Goal: Task Accomplishment & Management: Use online tool/utility

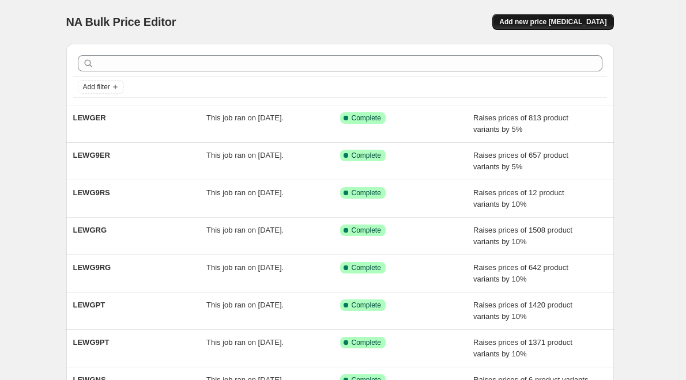
click at [546, 23] on span "Add new price [MEDICAL_DATA]" at bounding box center [552, 21] width 107 height 9
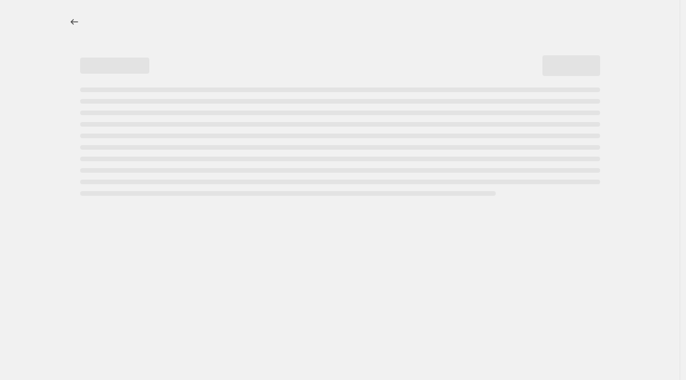
select select "percentage"
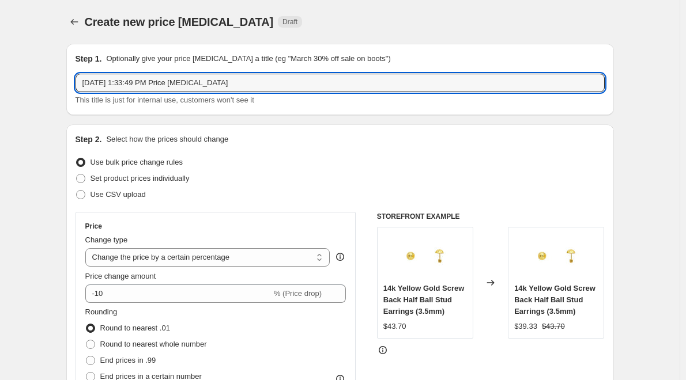
drag, startPoint x: 238, startPoint y: 84, endPoint x: -59, endPoint y: 94, distance: 297.6
click at [0, 94] on html "Home Settings Plans Skip to content Create new price [MEDICAL_DATA]. This page …" at bounding box center [343, 190] width 686 height 380
paste input "LEWGST"
type input "LEWGST"
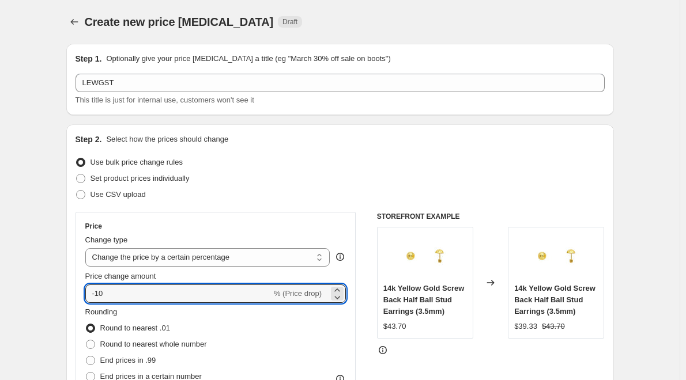
drag, startPoint x: 120, startPoint y: 296, endPoint x: 59, endPoint y: 292, distance: 60.7
type input "20"
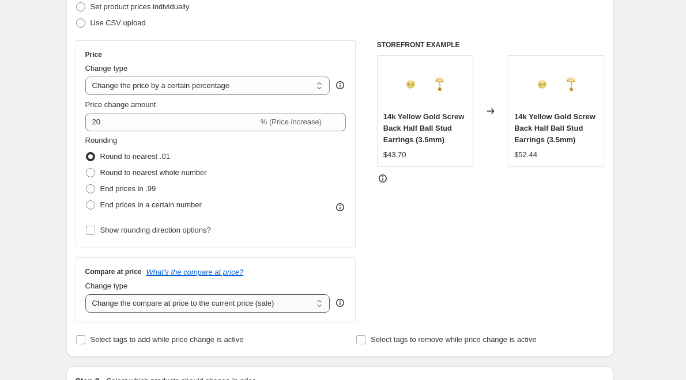
scroll to position [173, 0]
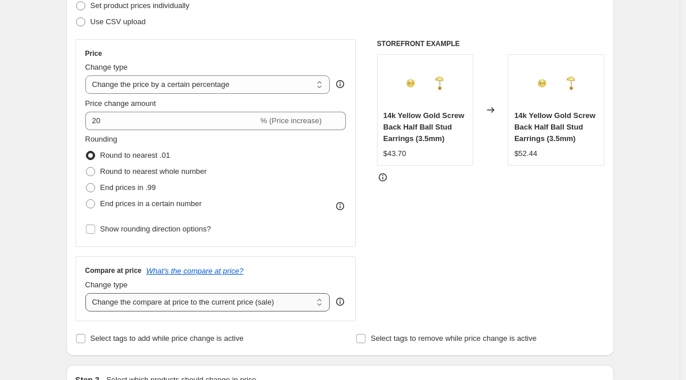
click at [194, 304] on select "Change the compare at price to the current price (sale) Change the compare at p…" at bounding box center [207, 302] width 245 height 18
select select "remove"
click at [88, 293] on select "Change the compare at price to the current price (sale) Change the compare at p…" at bounding box center [207, 302] width 245 height 18
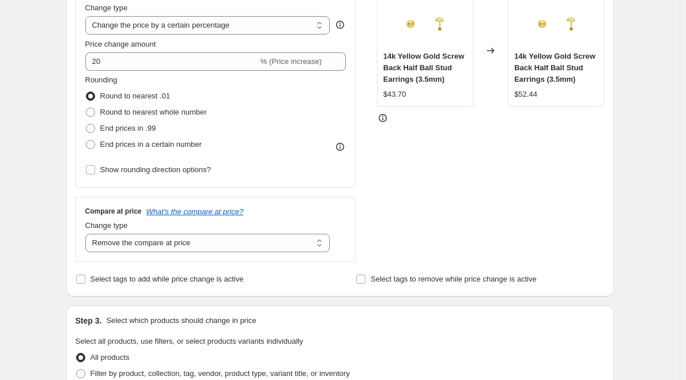
scroll to position [346, 0]
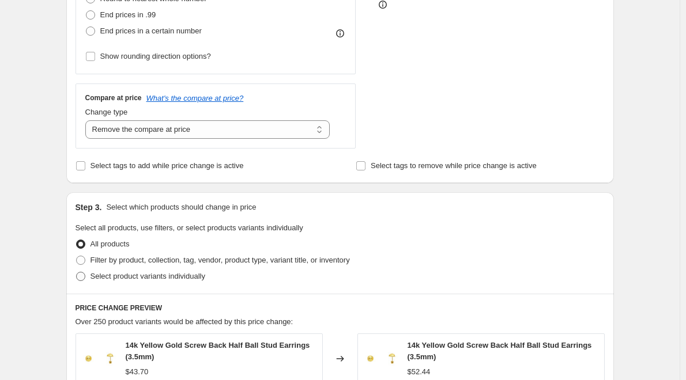
click at [187, 277] on span "Select product variants individually" at bounding box center [147, 276] width 115 height 9
click at [77, 273] on input "Select product variants individually" at bounding box center [76, 272] width 1 height 1
radio input "true"
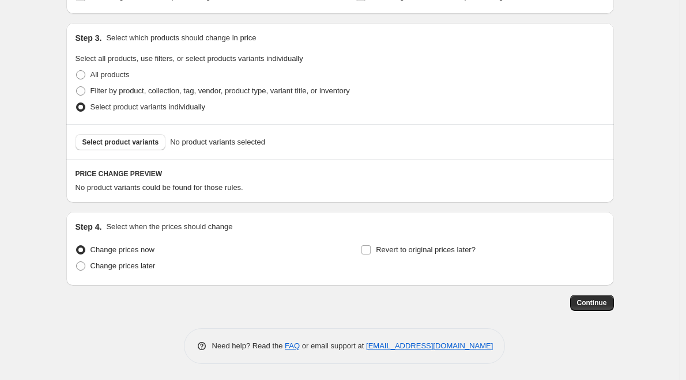
scroll to position [516, 0]
click at [144, 142] on span "Select product variants" at bounding box center [120, 141] width 77 height 9
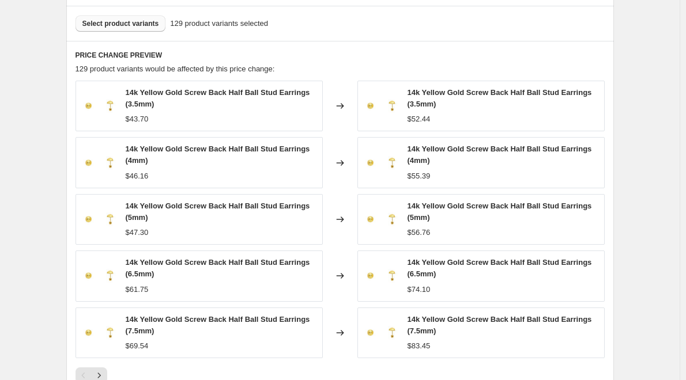
scroll to position [825, 0]
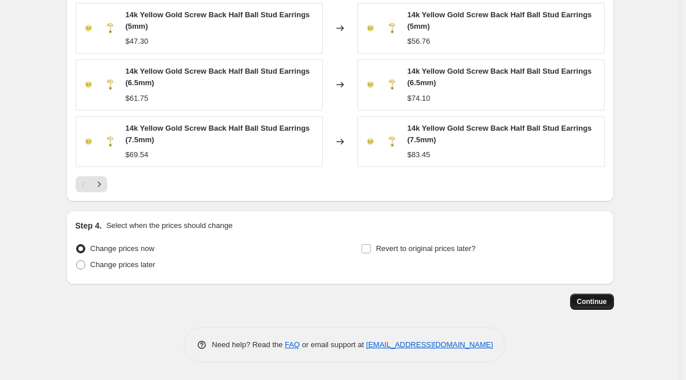
click at [599, 301] on span "Continue" at bounding box center [592, 301] width 30 height 9
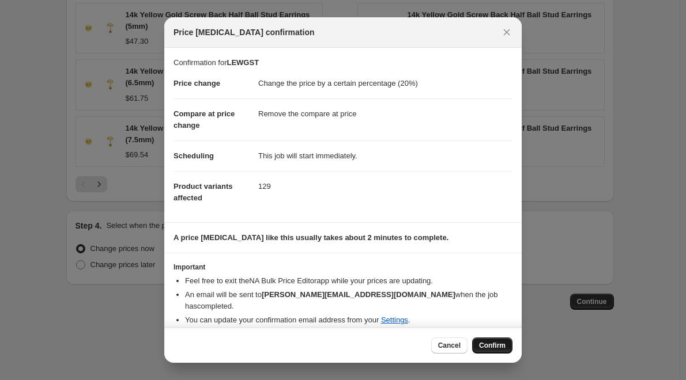
click at [482, 349] on span "Confirm" at bounding box center [492, 345] width 27 height 9
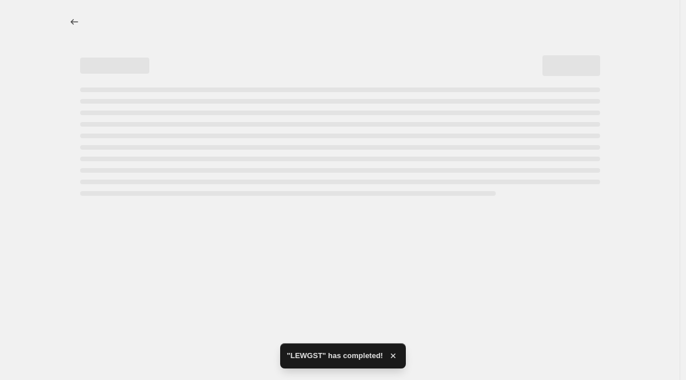
select select "percentage"
select select "remove"
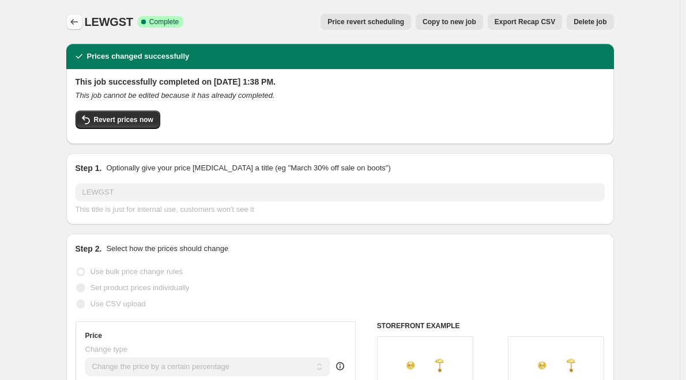
click at [76, 20] on icon "Price change jobs" at bounding box center [75, 22] width 12 height 12
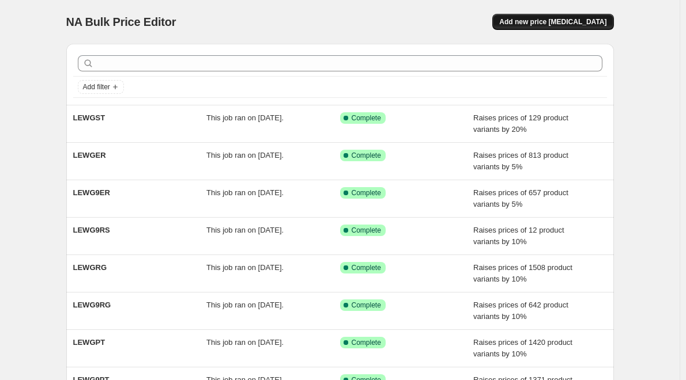
click at [545, 23] on span "Add new price [MEDICAL_DATA]" at bounding box center [552, 21] width 107 height 9
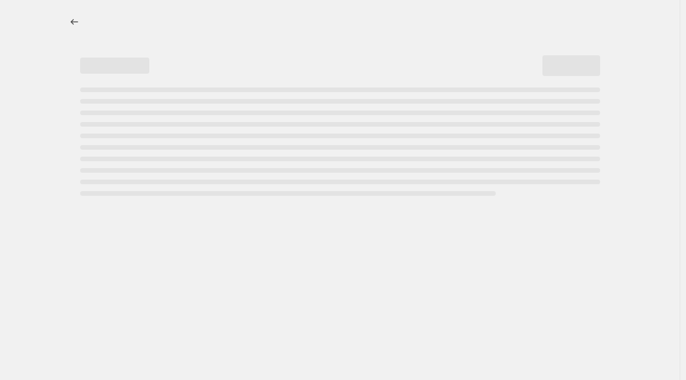
select select "percentage"
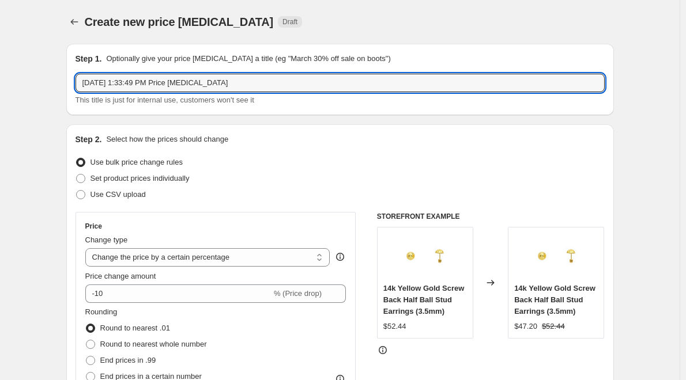
drag, startPoint x: 250, startPoint y: 78, endPoint x: -74, endPoint y: 92, distance: 324.8
click at [0, 92] on html "Home Settings Plans Skip to content Create new price [MEDICAL_DATA]. This page …" at bounding box center [343, 190] width 686 height 380
paste input "LEWG9ST"
type input "LEWG9ST"
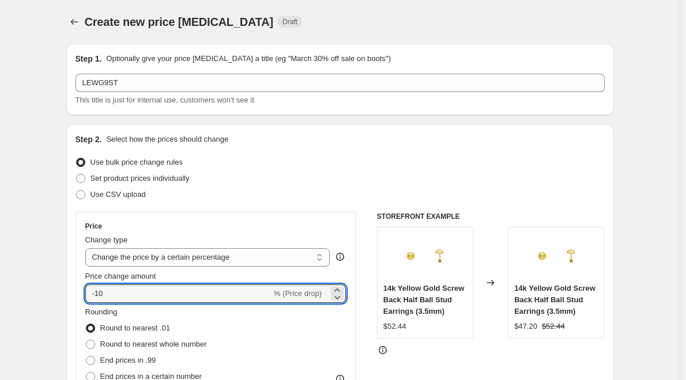
drag, startPoint x: 114, startPoint y: 300, endPoint x: 87, endPoint y: 297, distance: 26.7
click at [87, 297] on div "Price Change type Change the price to a certain amount Change the price by a ce…" at bounding box center [216, 316] width 281 height 208
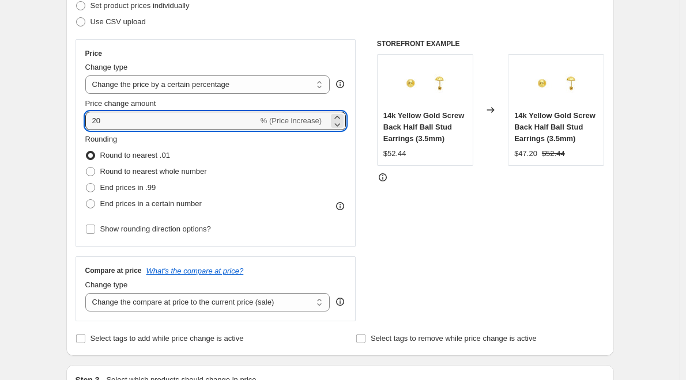
scroll to position [231, 0]
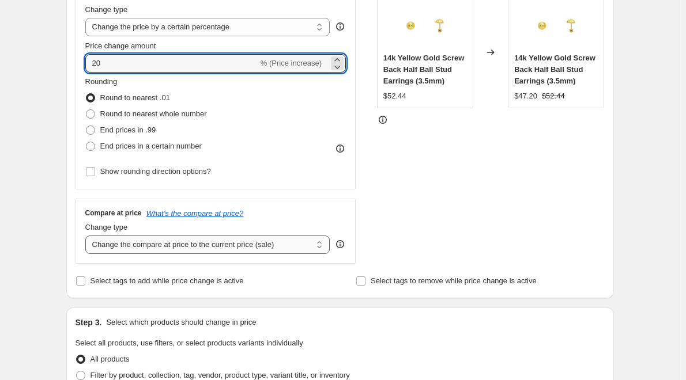
type input "20"
click at [163, 242] on select "Change the compare at price to the current price (sale) Change the compare at p…" at bounding box center [207, 245] width 245 height 18
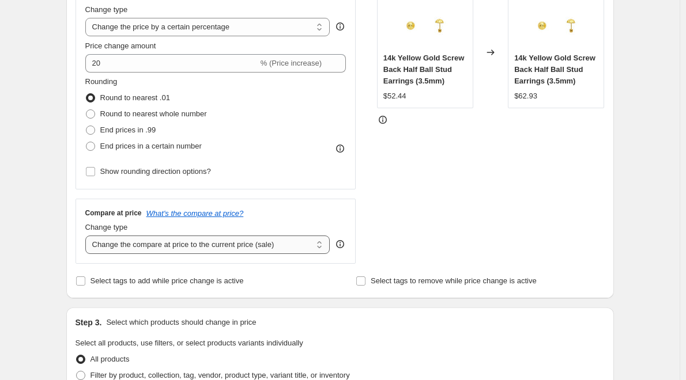
select select "remove"
click at [88, 236] on select "Change the compare at price to the current price (sale) Change the compare at p…" at bounding box center [207, 245] width 245 height 18
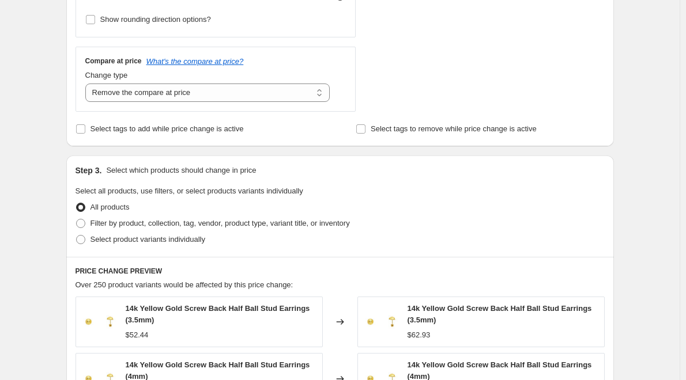
scroll to position [403, 0]
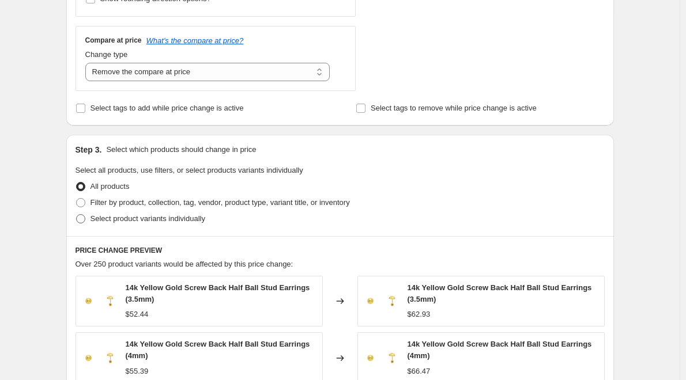
click at [181, 221] on span "Select product variants individually" at bounding box center [147, 218] width 115 height 9
click at [77, 215] on input "Select product variants individually" at bounding box center [76, 214] width 1 height 1
radio input "true"
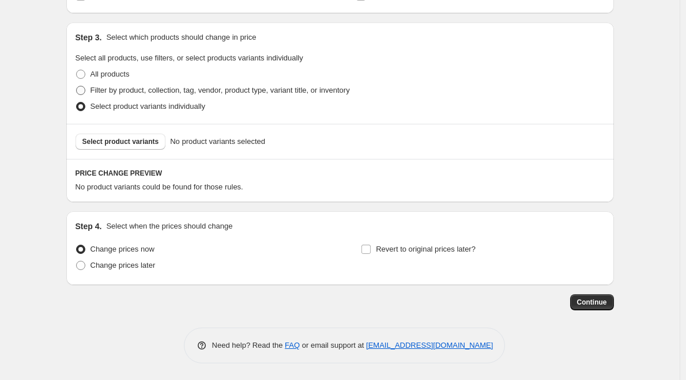
scroll to position [516, 0]
click at [152, 143] on span "Select product variants" at bounding box center [120, 141] width 77 height 9
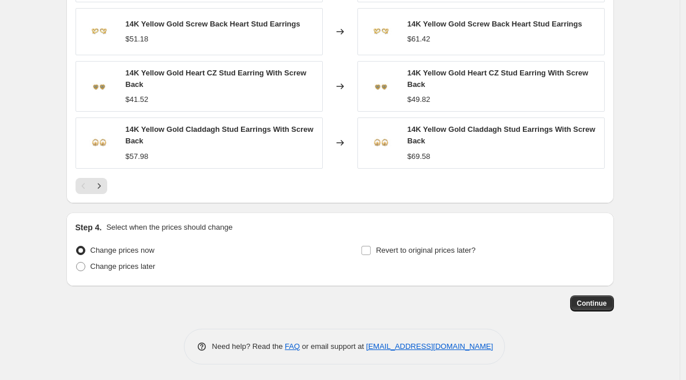
scroll to position [822, 0]
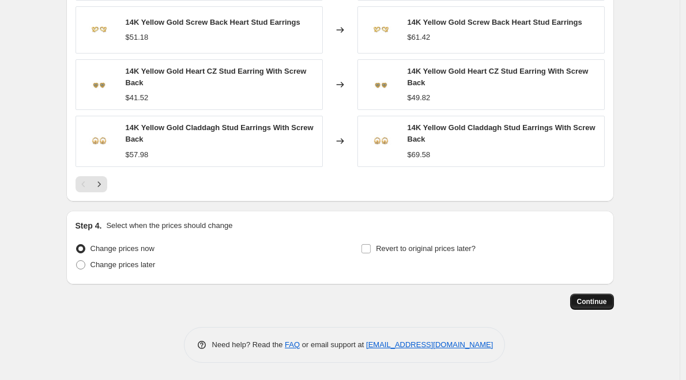
click at [593, 299] on span "Continue" at bounding box center [592, 301] width 30 height 9
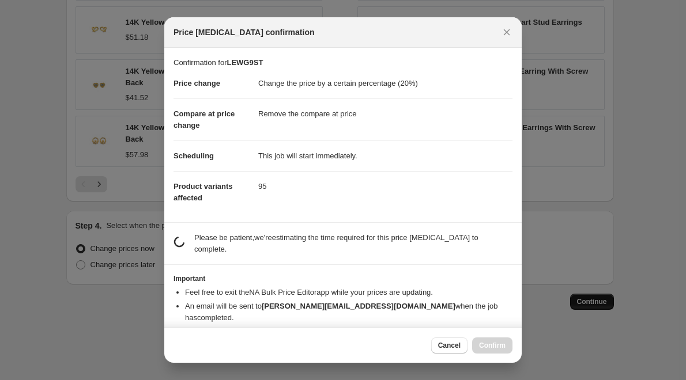
scroll to position [0, 0]
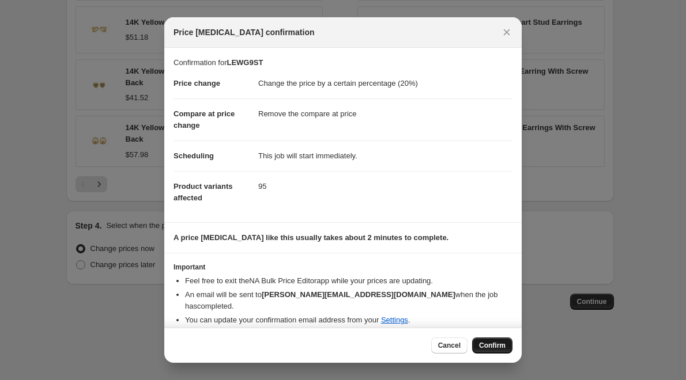
click at [492, 339] on button "Confirm" at bounding box center [492, 346] width 40 height 16
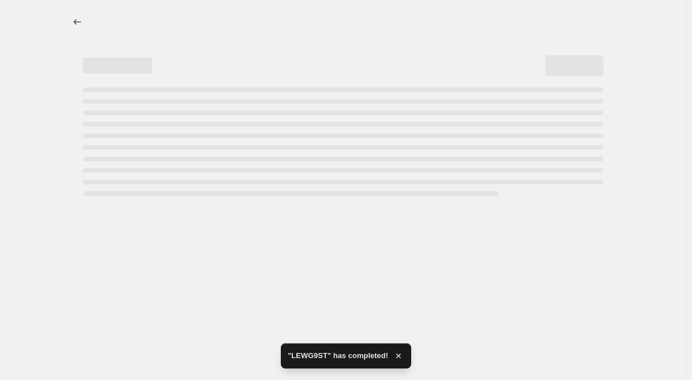
select select "percentage"
select select "remove"
